Goal: Task Accomplishment & Management: Use online tool/utility

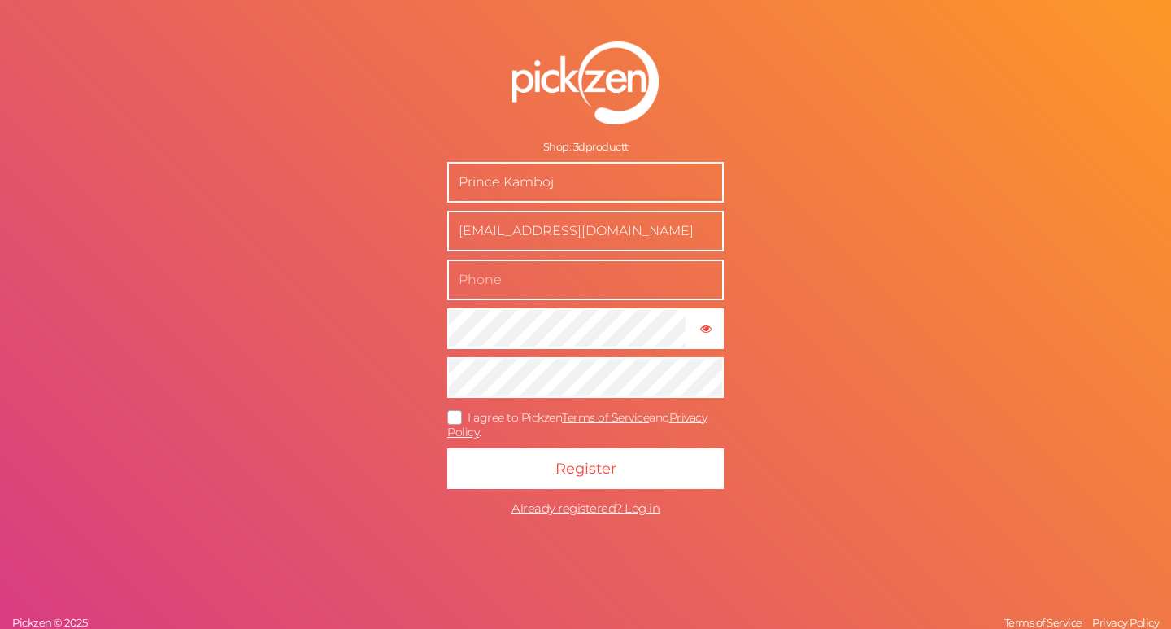
click at [506, 281] on input "text" at bounding box center [585, 279] width 277 height 41
click at [457, 416] on icon at bounding box center [455, 416] width 26 height 9
click at [0, 0] on input "I agree to Pickzen Terms of Service and Privacy Policy ." at bounding box center [0, 0] width 0 height 0
click at [537, 284] on input "text" at bounding box center [585, 279] width 277 height 41
click at [480, 282] on input "73570092220" at bounding box center [585, 279] width 277 height 41
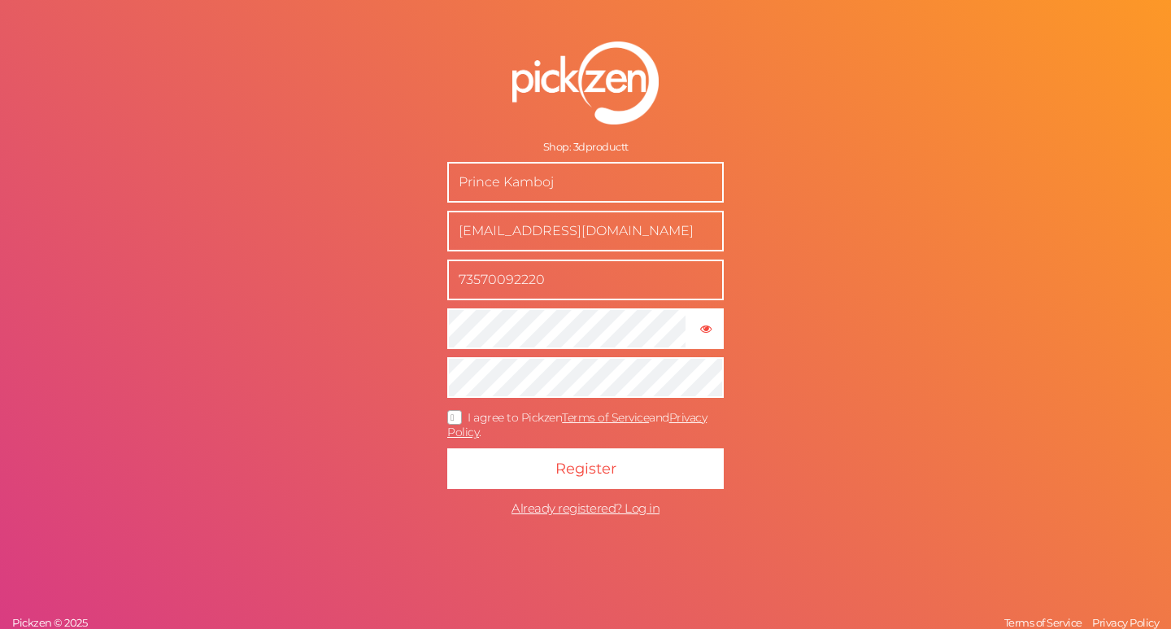
click at [480, 282] on input "73570092220" at bounding box center [585, 279] width 277 height 41
type input "73570092220"
click at [507, 444] on form "Shop: 3dproductt Prince Kamboj princekamboj7500@gmail.com 73570092220 × Show pa…" at bounding box center [585, 283] width 407 height 548
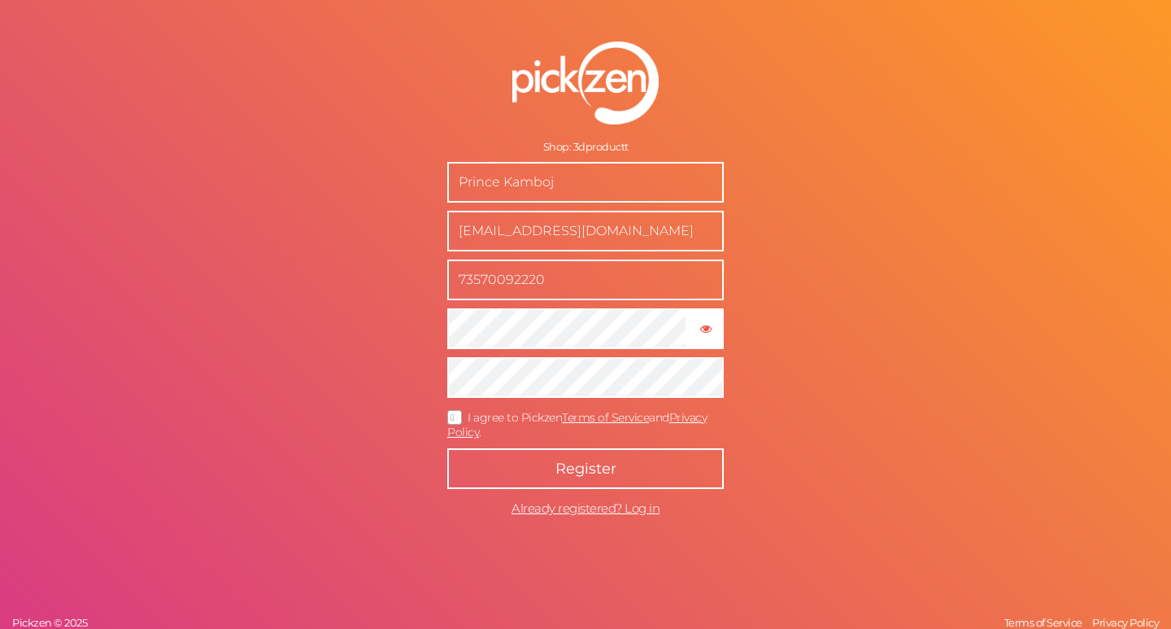
click at [507, 454] on button "Register" at bounding box center [585, 468] width 277 height 41
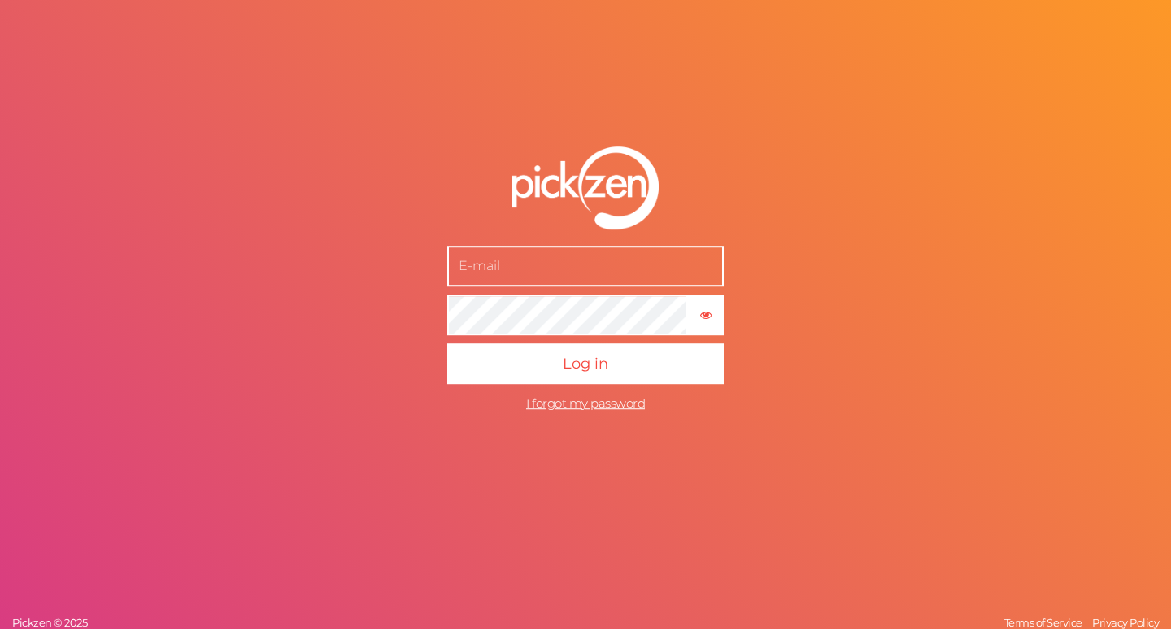
type input "73570092220"
click at [547, 258] on input "text" at bounding box center [585, 266] width 277 height 41
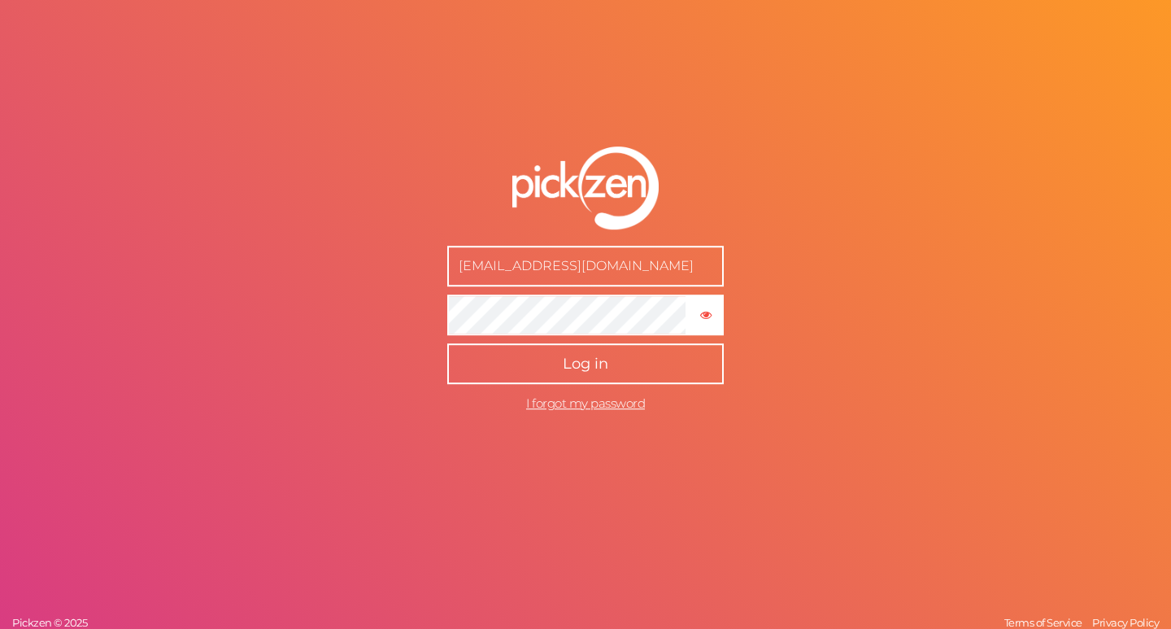
type input "[EMAIL_ADDRESS][DOMAIN_NAME]"
click at [581, 351] on button "Log in" at bounding box center [585, 363] width 277 height 41
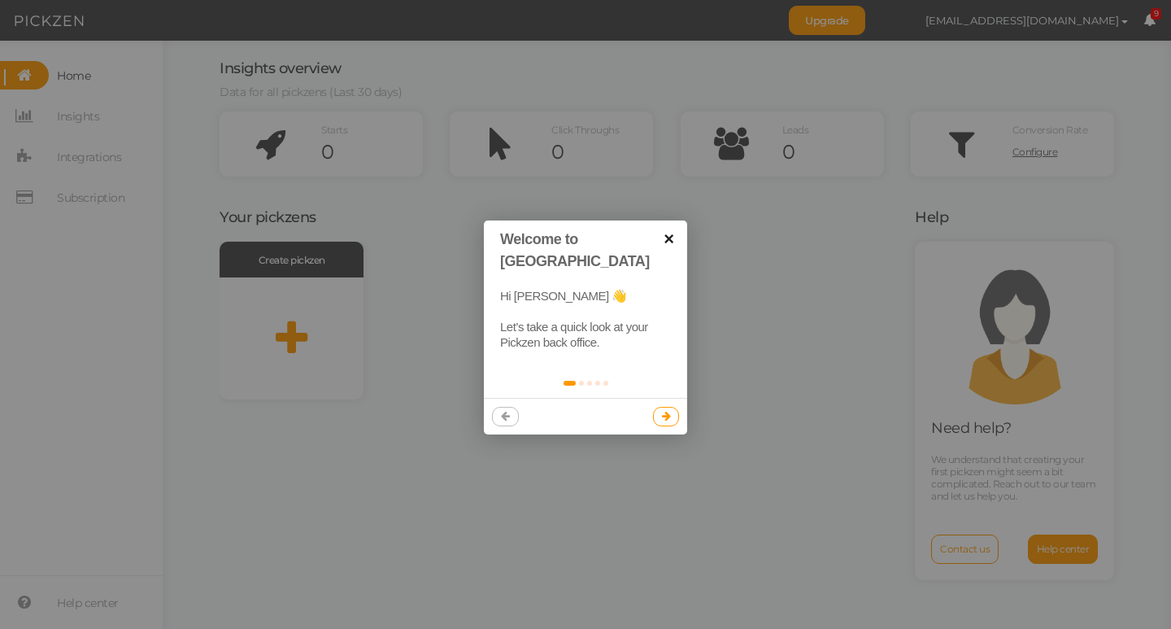
click at [670, 233] on link "×" at bounding box center [669, 238] width 37 height 37
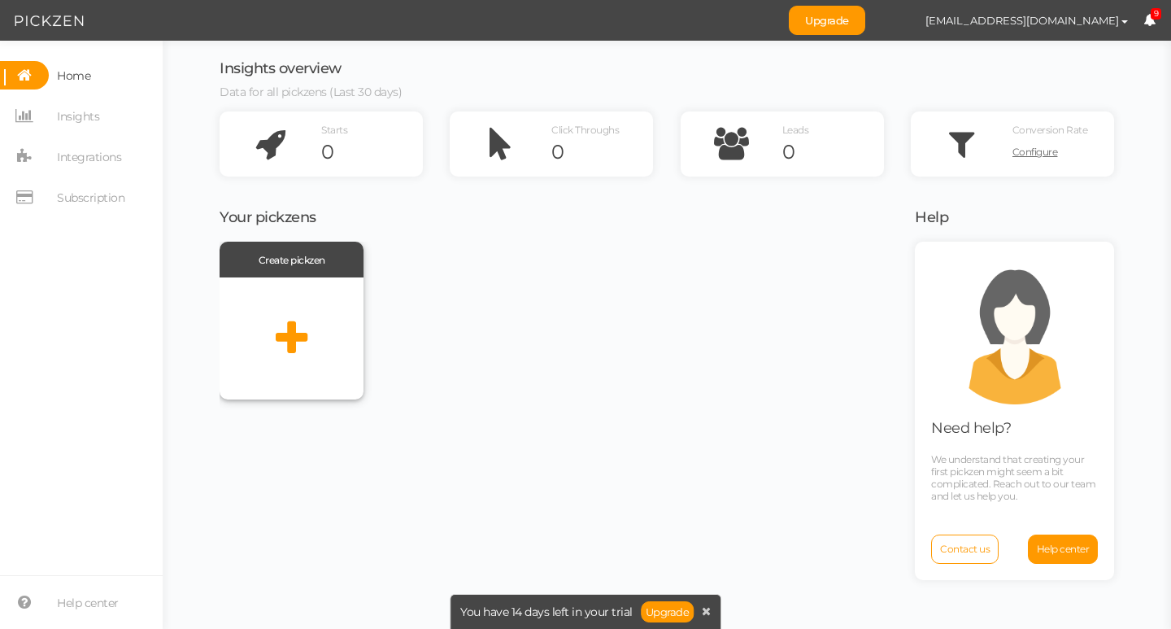
click at [290, 320] on icon at bounding box center [292, 338] width 32 height 41
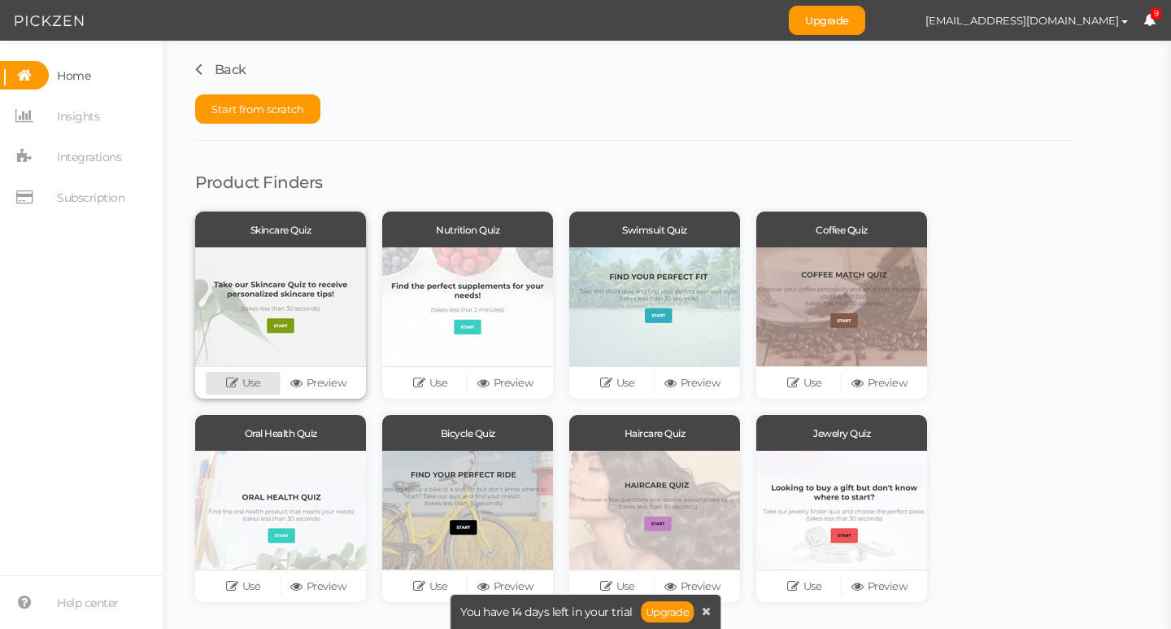
click at [242, 387] on link "Use" at bounding box center [243, 383] width 75 height 23
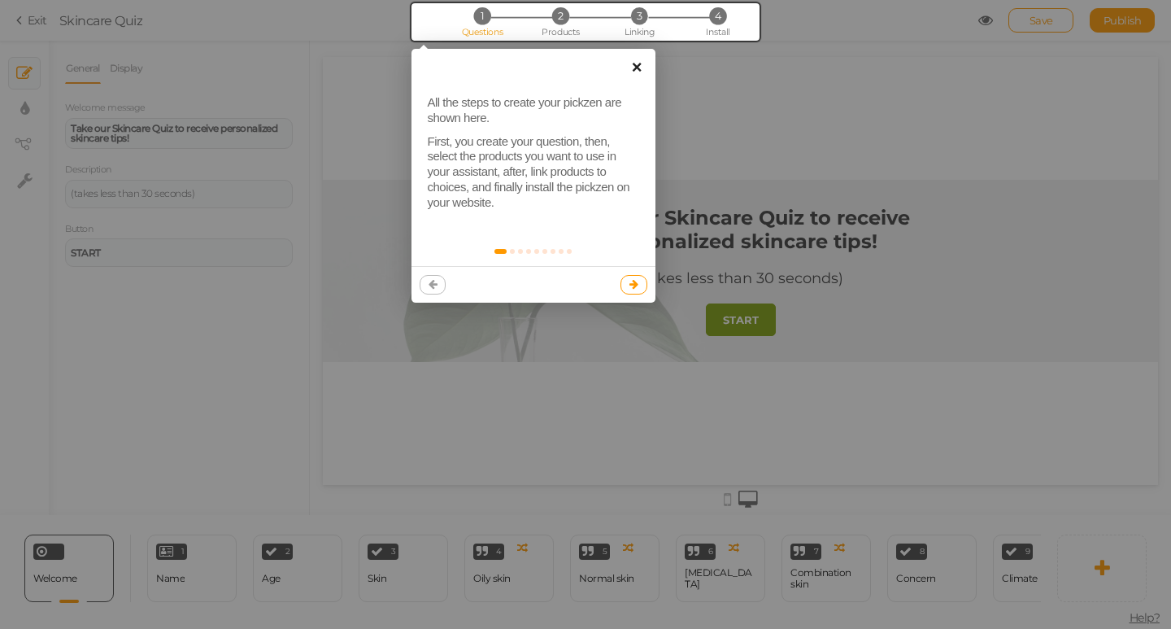
click at [635, 68] on link "×" at bounding box center [637, 67] width 37 height 37
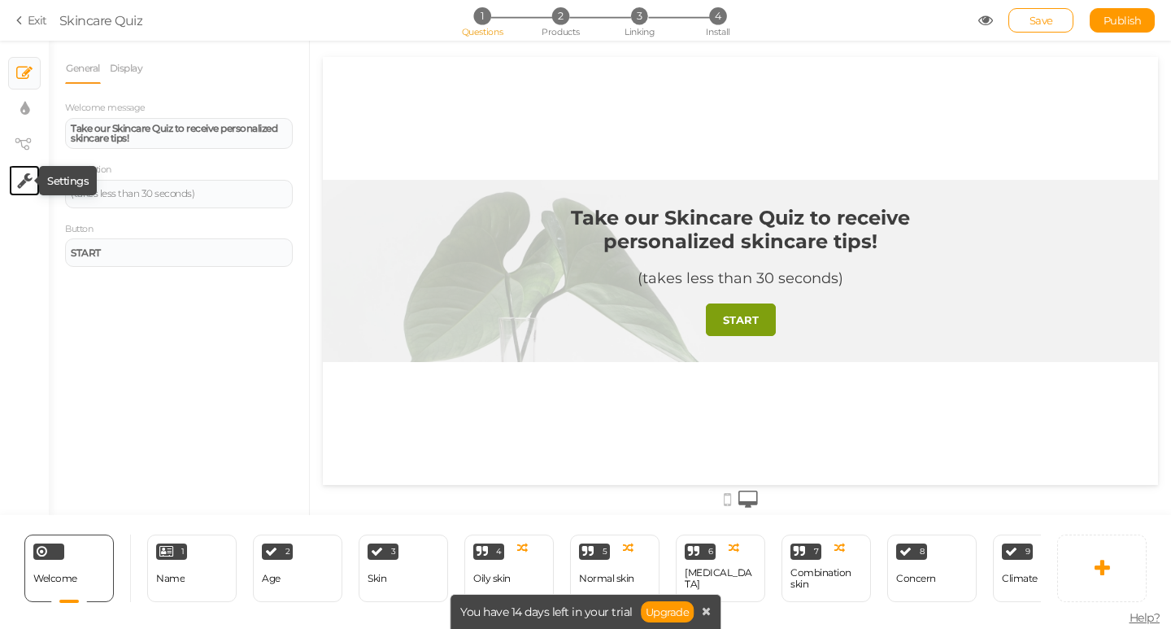
click at [22, 179] on icon at bounding box center [24, 180] width 15 height 16
select select "en"
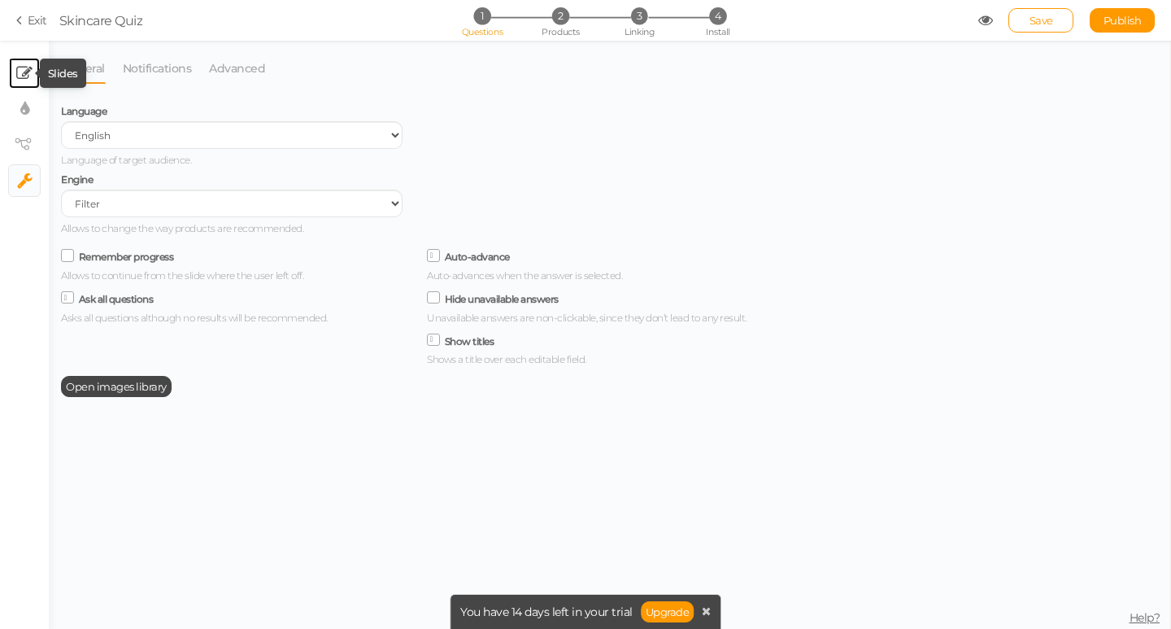
click at [18, 65] on icon at bounding box center [24, 73] width 16 height 16
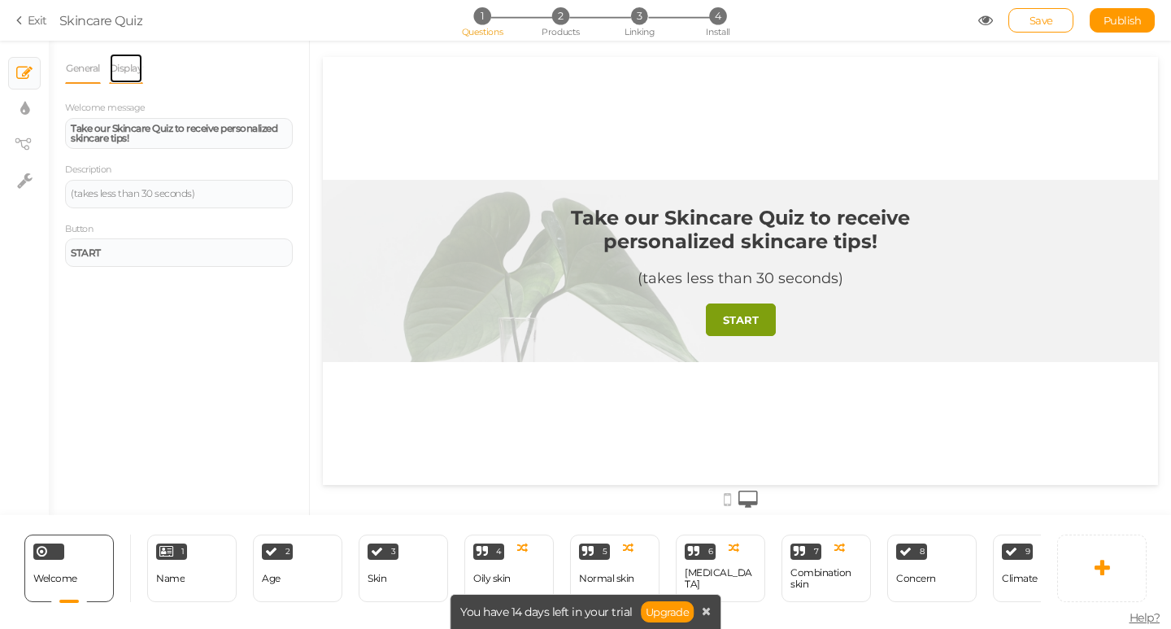
click at [121, 56] on link "Display" at bounding box center [126, 68] width 35 height 31
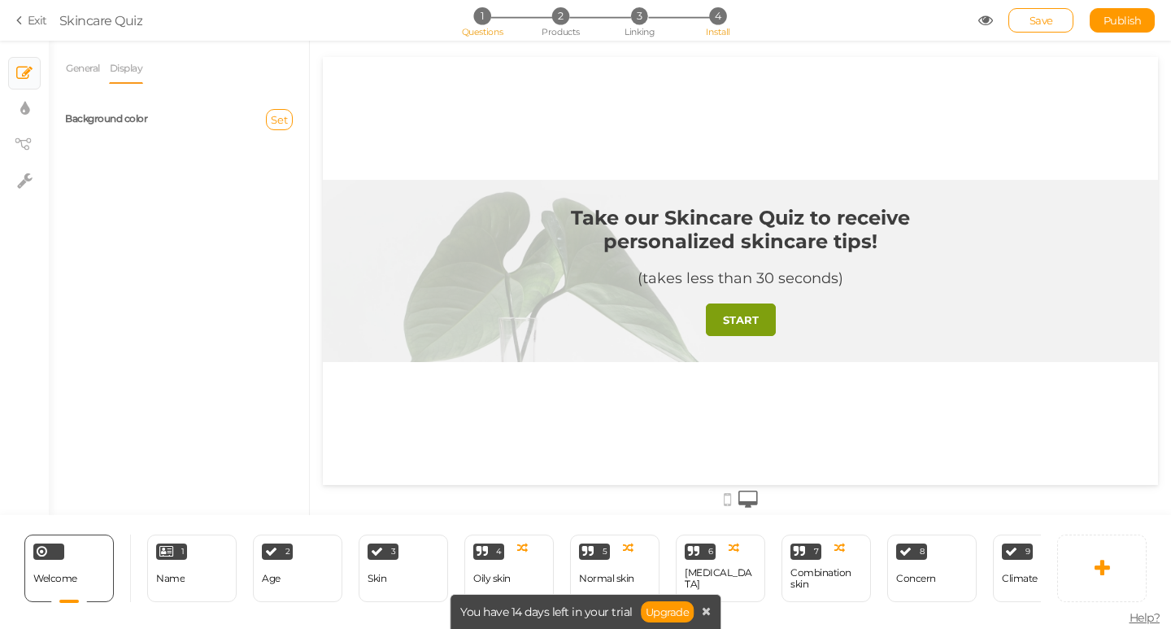
click at [722, 10] on span "4" at bounding box center [717, 15] width 17 height 17
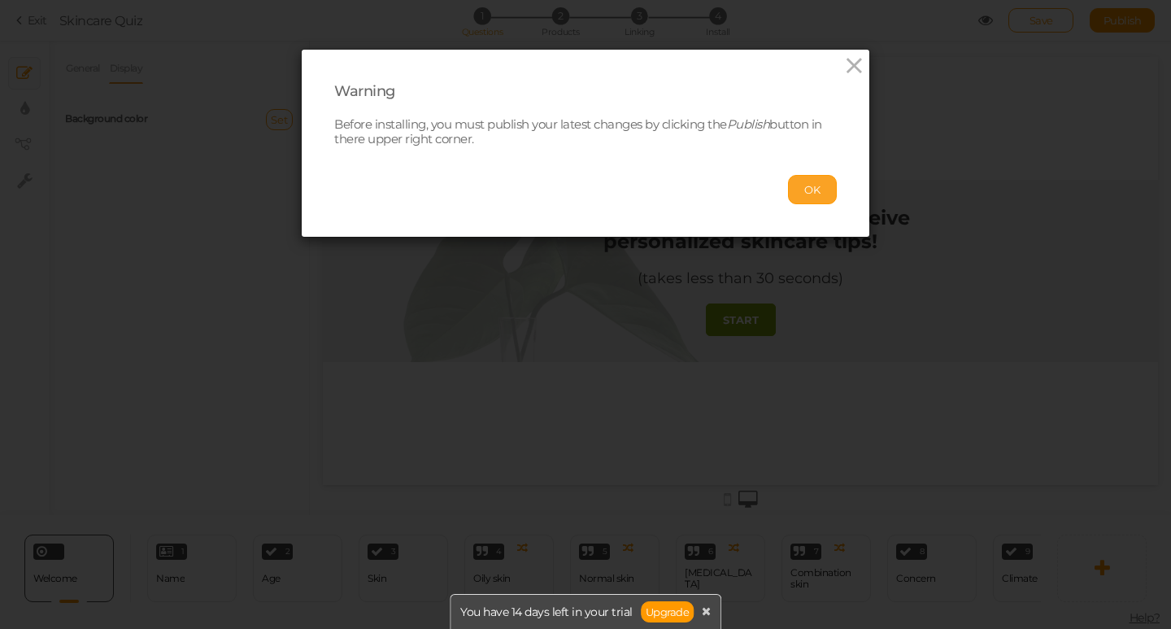
click at [795, 194] on button "OK" at bounding box center [812, 189] width 49 height 29
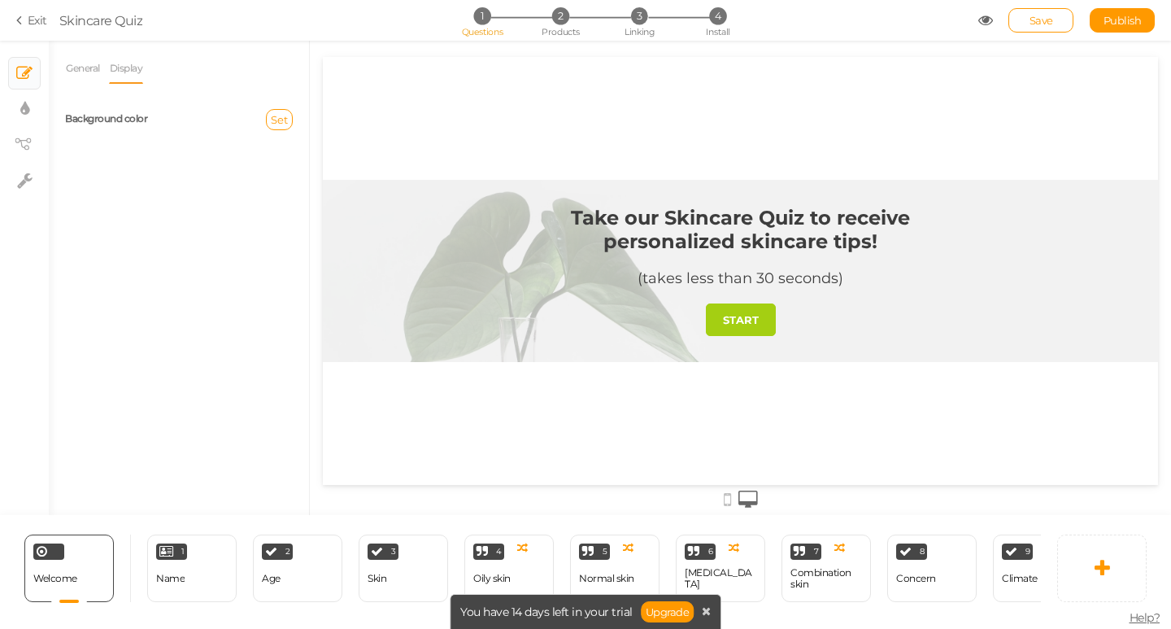
click at [747, 329] on link "START" at bounding box center [741, 319] width 70 height 33
click at [181, 547] on span "1" at bounding box center [182, 551] width 3 height 8
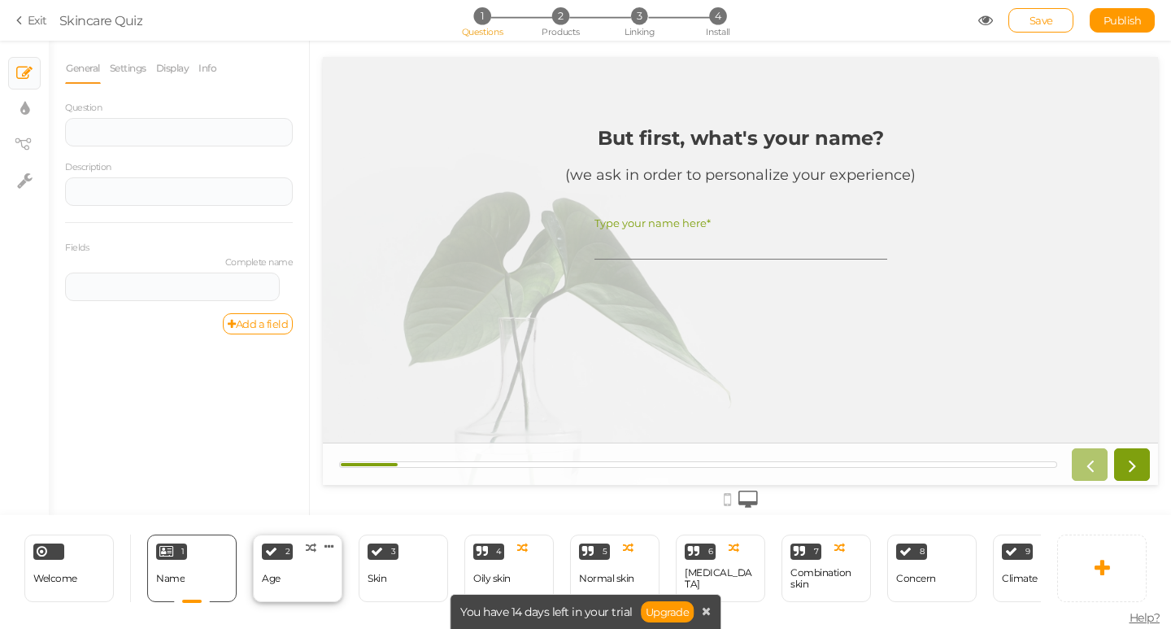
click at [303, 556] on div "2 Age × Define the conditions to show this slide. Clone Change type Delete" at bounding box center [297, 568] width 89 height 68
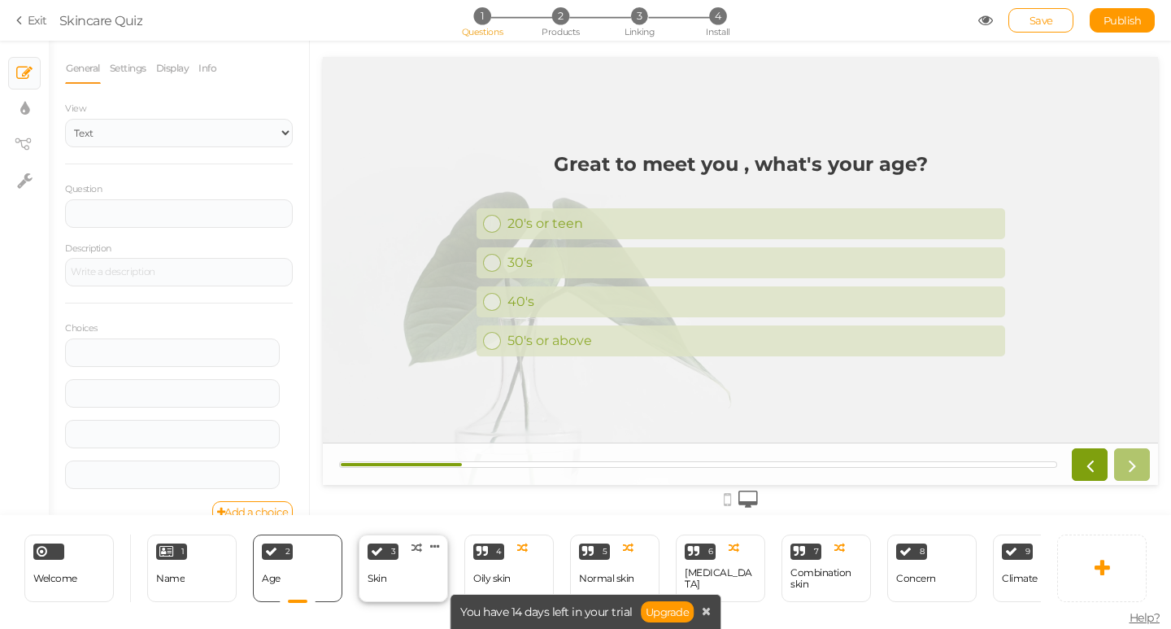
click at [385, 545] on div "3" at bounding box center [383, 551] width 31 height 16
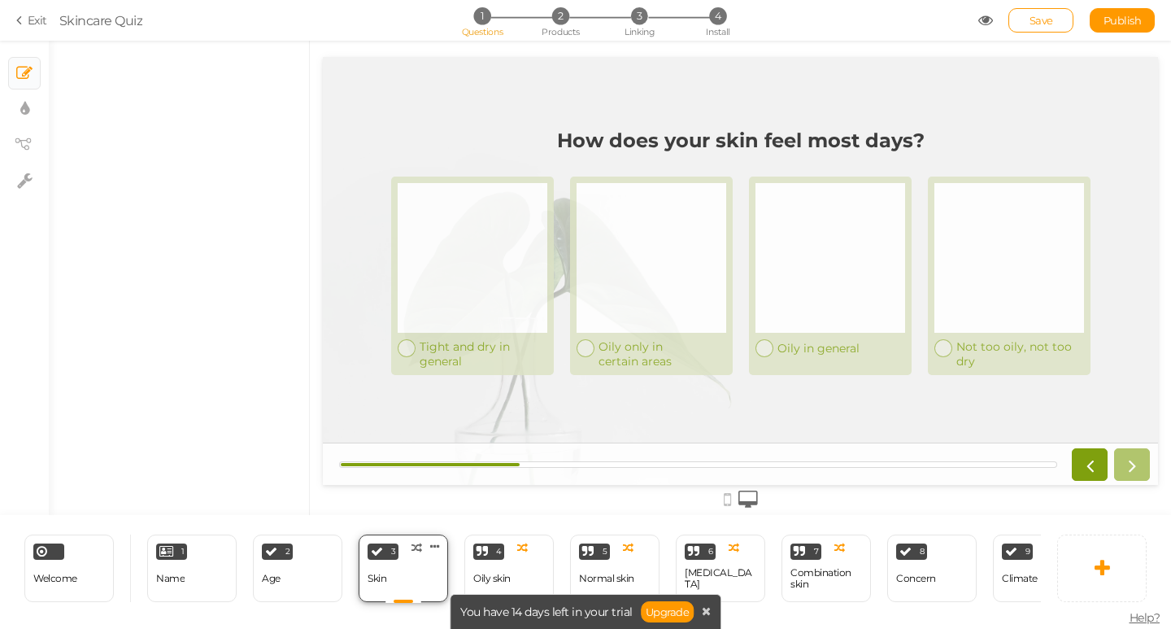
select select "2"
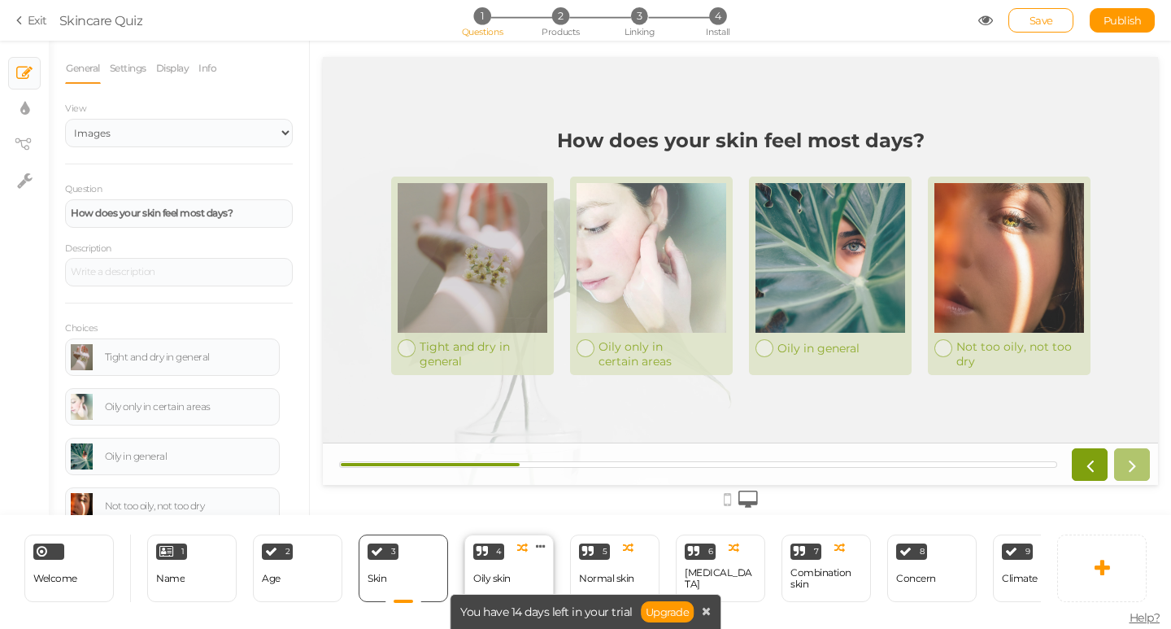
drag, startPoint x: 481, startPoint y: 550, endPoint x: 474, endPoint y: 558, distance: 10.4
click at [481, 552] on div "4" at bounding box center [488, 551] width 31 height 16
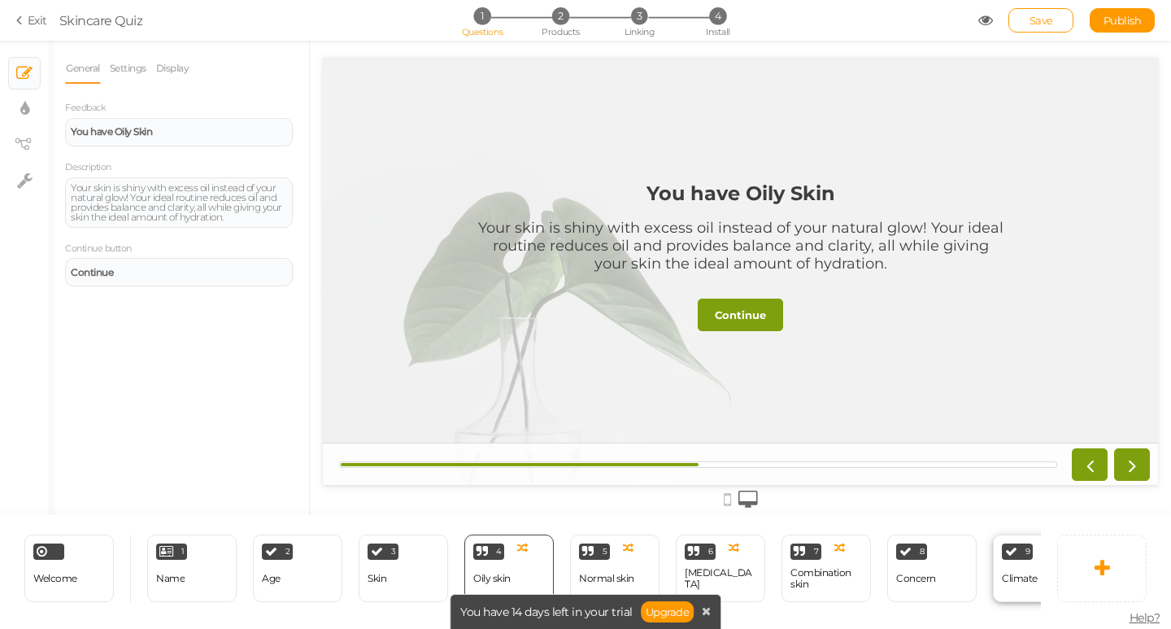
click at [995, 554] on div "9 Climate × Define the conditions to show this slide. Clone Change type Delete" at bounding box center [1037, 568] width 89 height 68
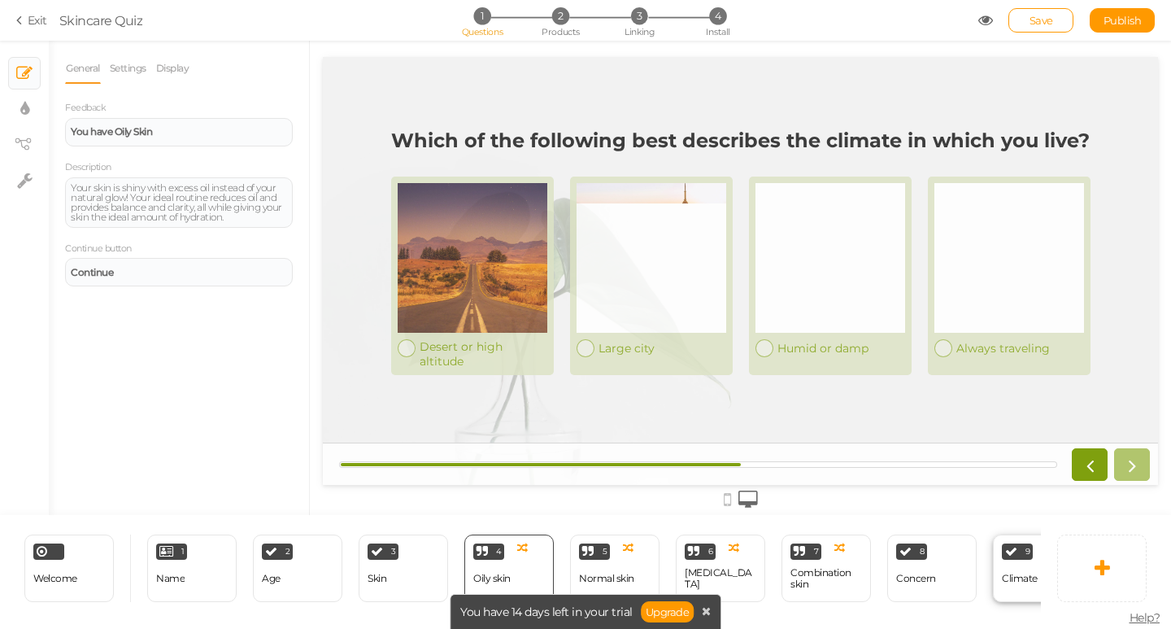
select select "2"
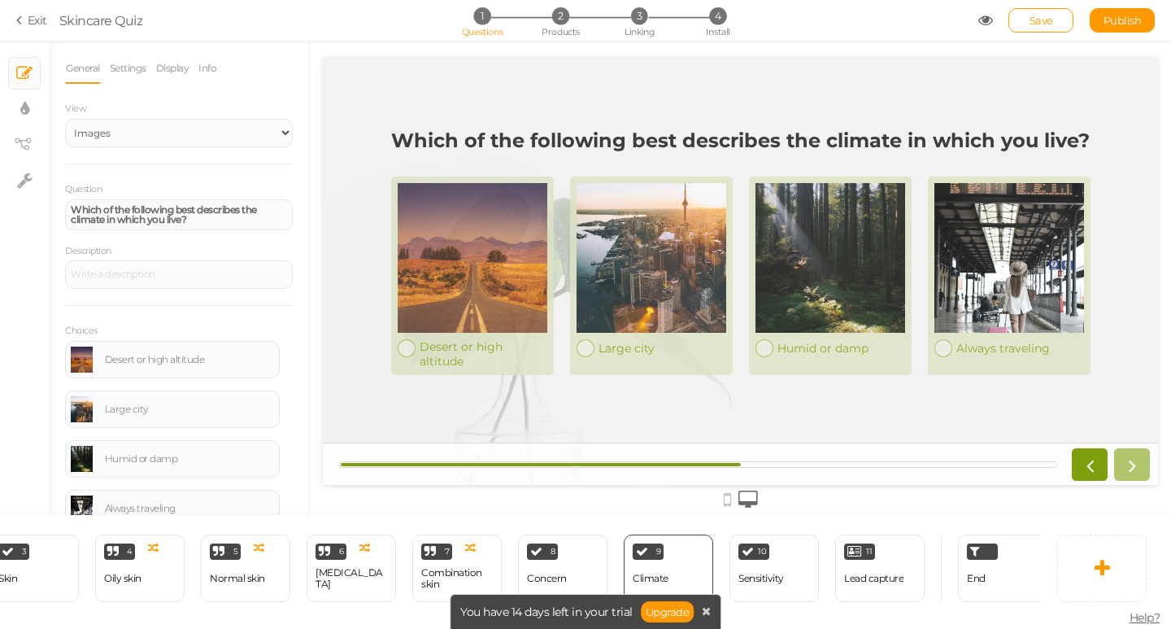
scroll to position [0, 384]
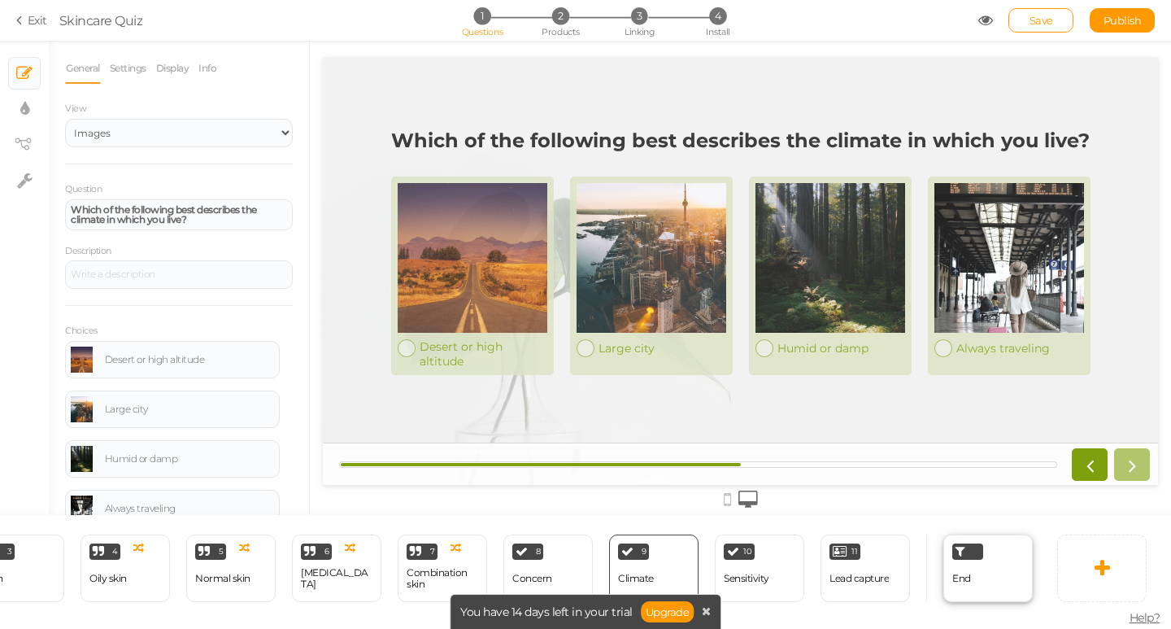
click at [988, 567] on div "End" at bounding box center [987, 568] width 89 height 68
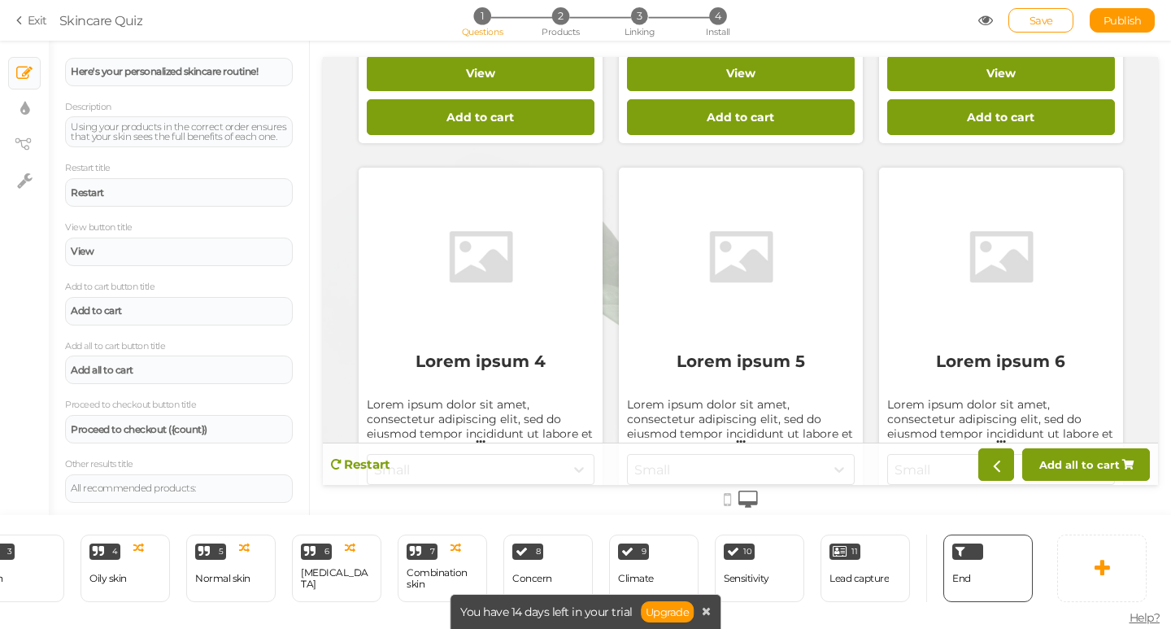
scroll to position [569, 0]
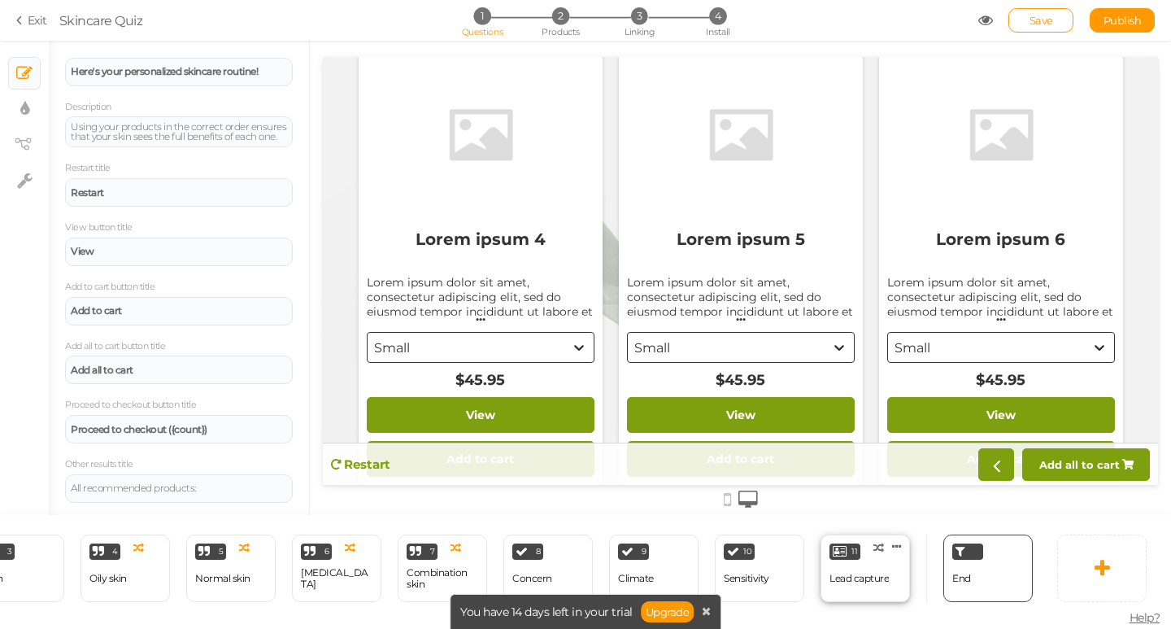
click at [868, 573] on div "Lead capture" at bounding box center [859, 578] width 59 height 11
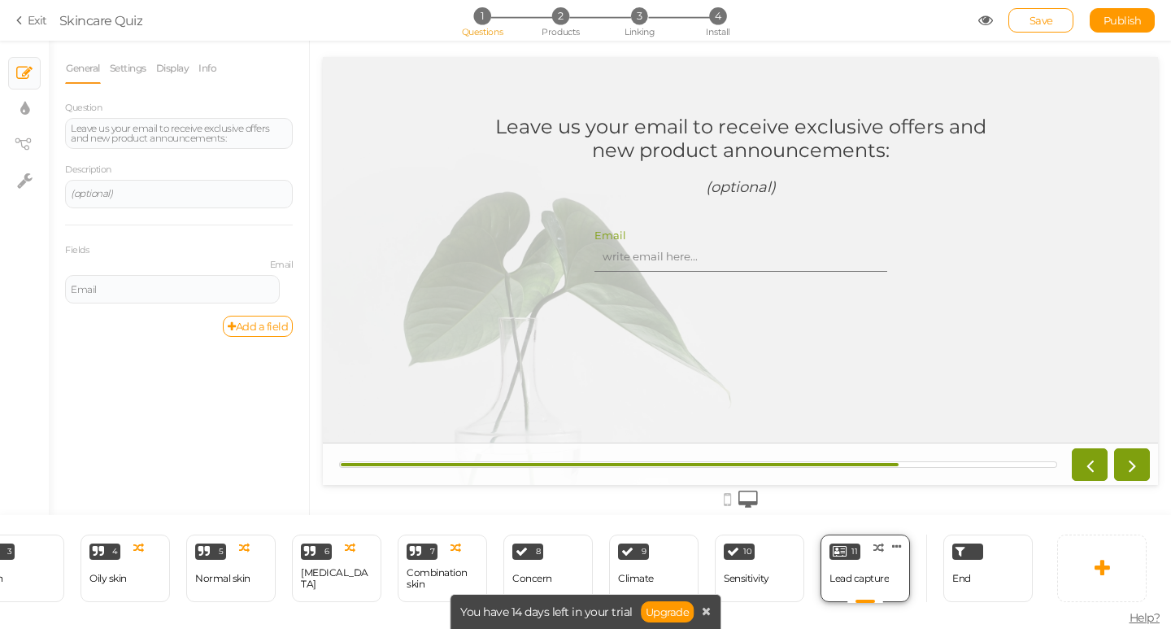
scroll to position [0, 0]
click at [15, 24] on section "Exit Skincare Quiz 1 Questions 2 Products 3 Linking 4 Install Save Publish" at bounding box center [585, 20] width 1171 height 41
click at [20, 20] on icon at bounding box center [21, 20] width 11 height 15
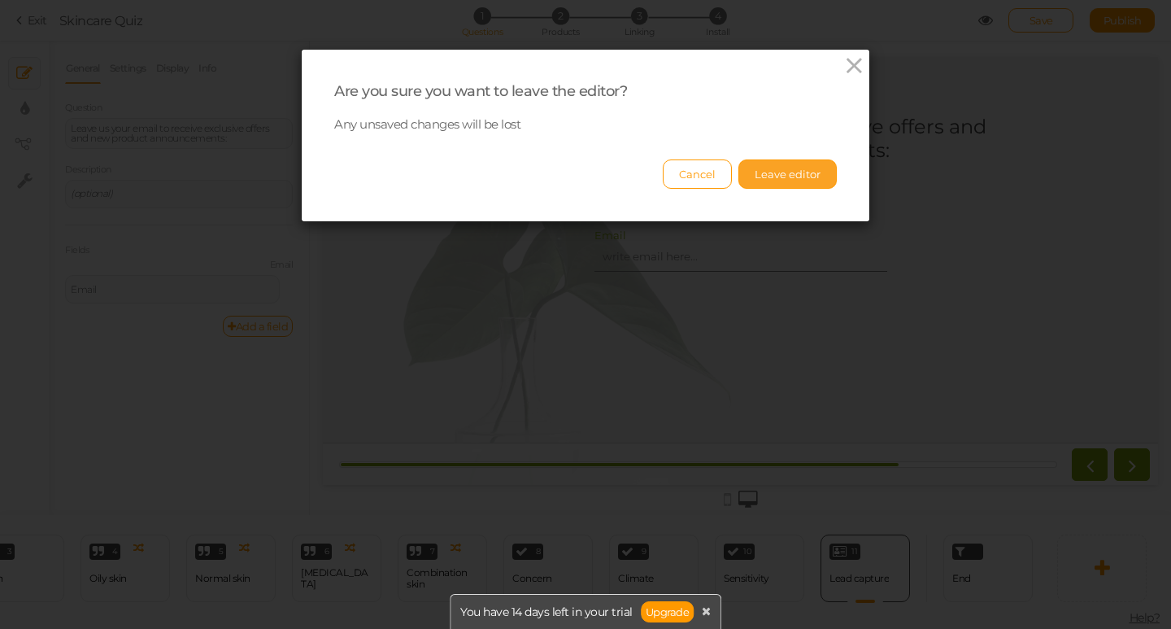
drag, startPoint x: 784, startPoint y: 184, endPoint x: 714, endPoint y: 3, distance: 193.6
click at [784, 182] on button "Leave editor" at bounding box center [787, 173] width 98 height 29
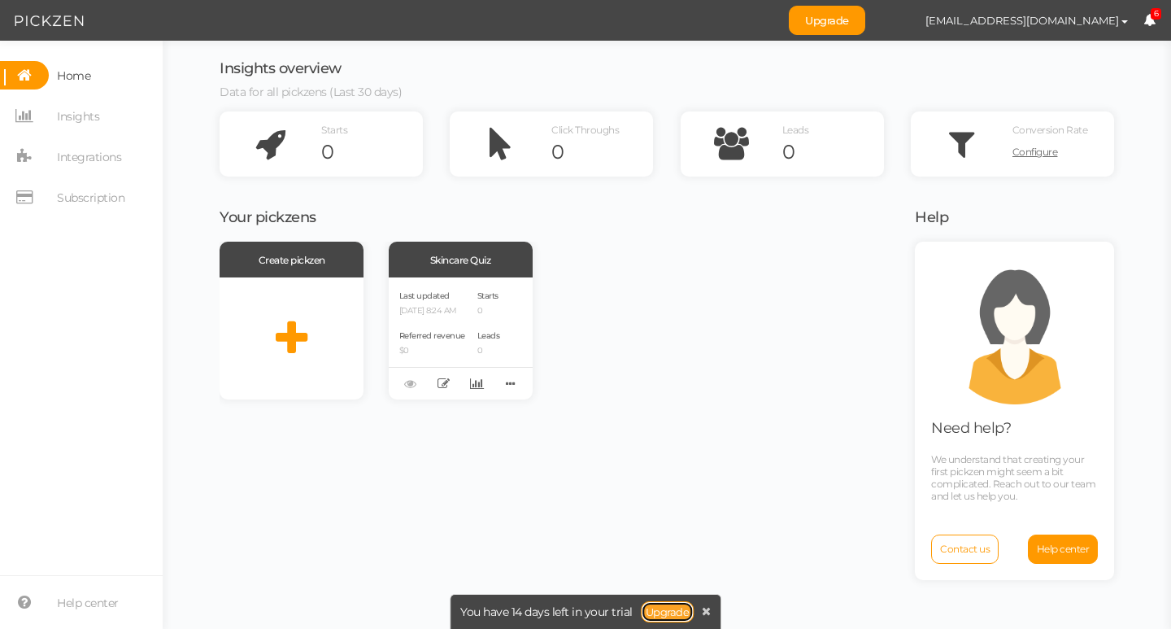
click at [666, 611] on link "Upgrade" at bounding box center [668, 611] width 54 height 21
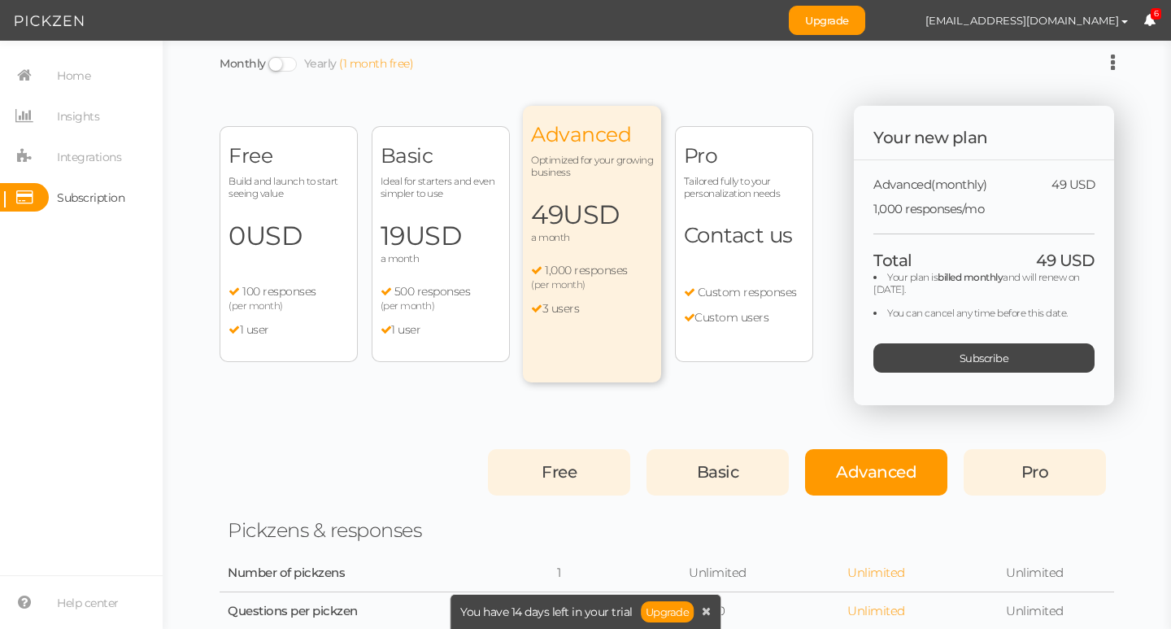
click at [585, 464] on div "Free" at bounding box center [559, 472] width 142 height 46
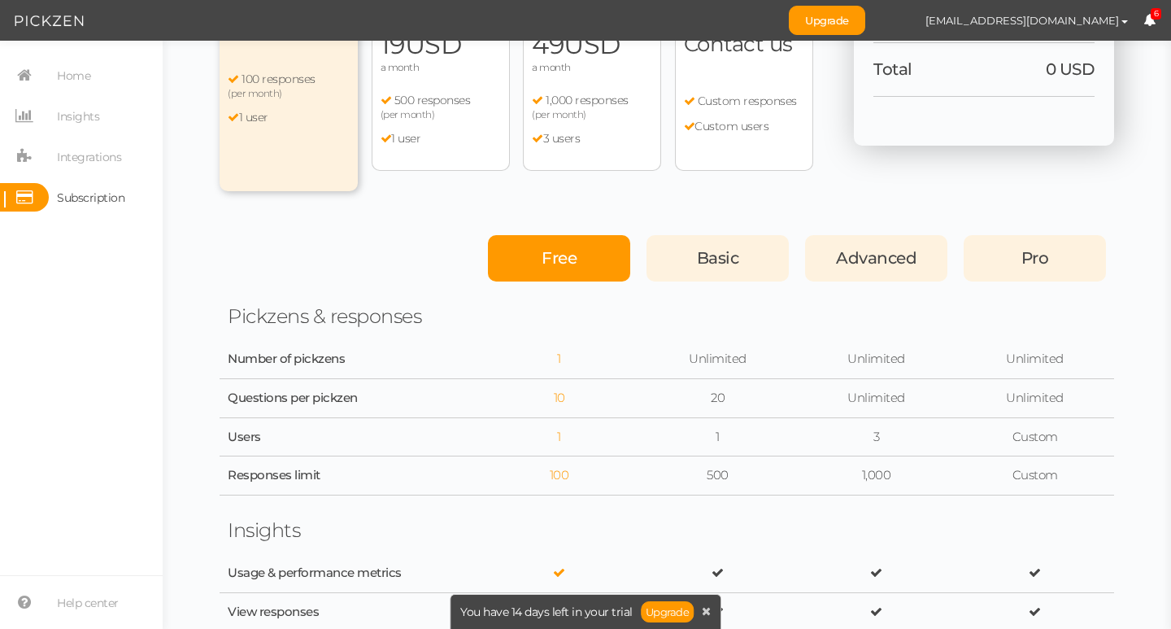
scroll to position [163, 0]
